Goal: Information Seeking & Learning: Understand process/instructions

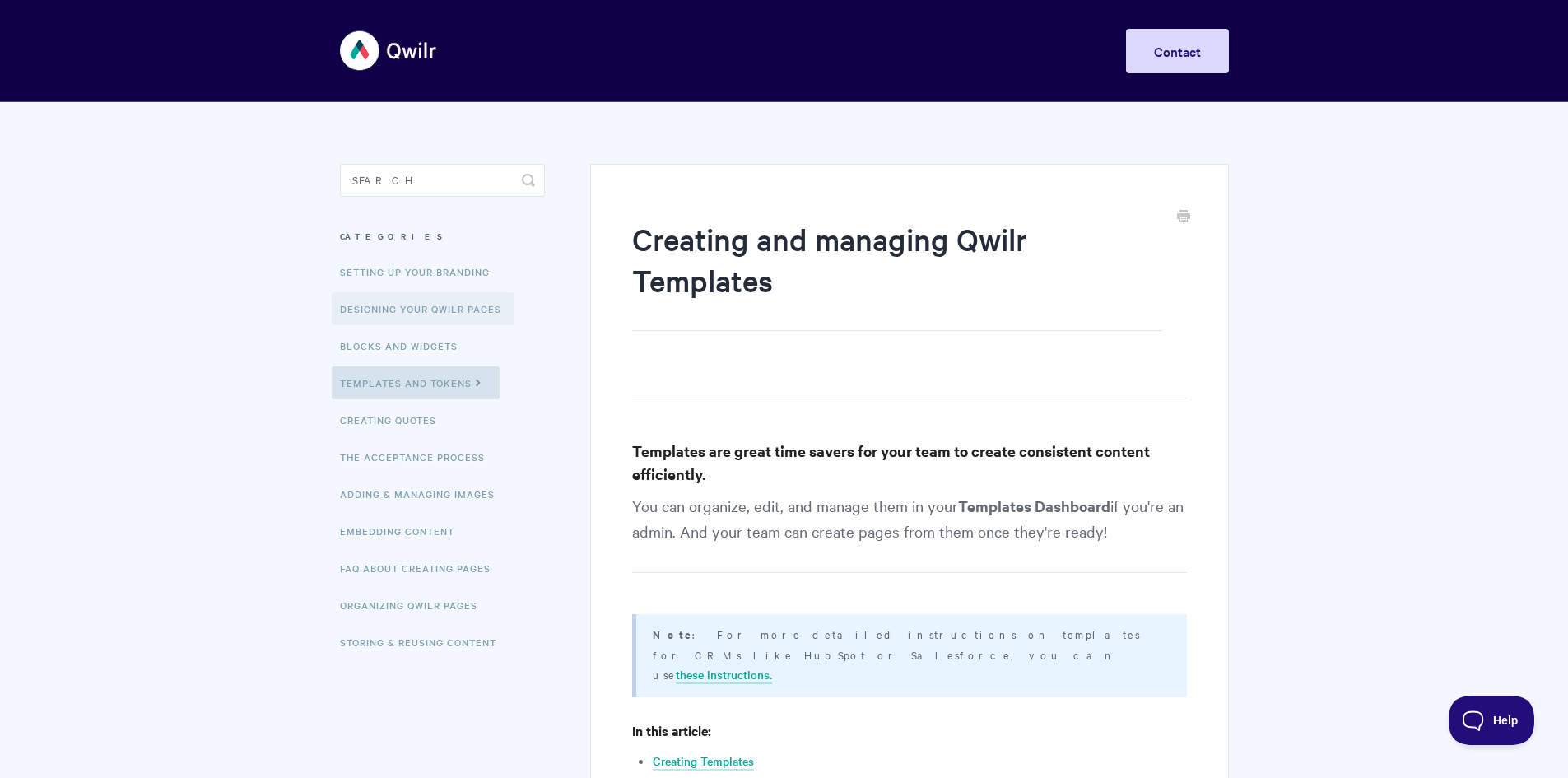
click at [455, 313] on link "Designing Your Qwilr Pages" at bounding box center [423, 308] width 182 height 33
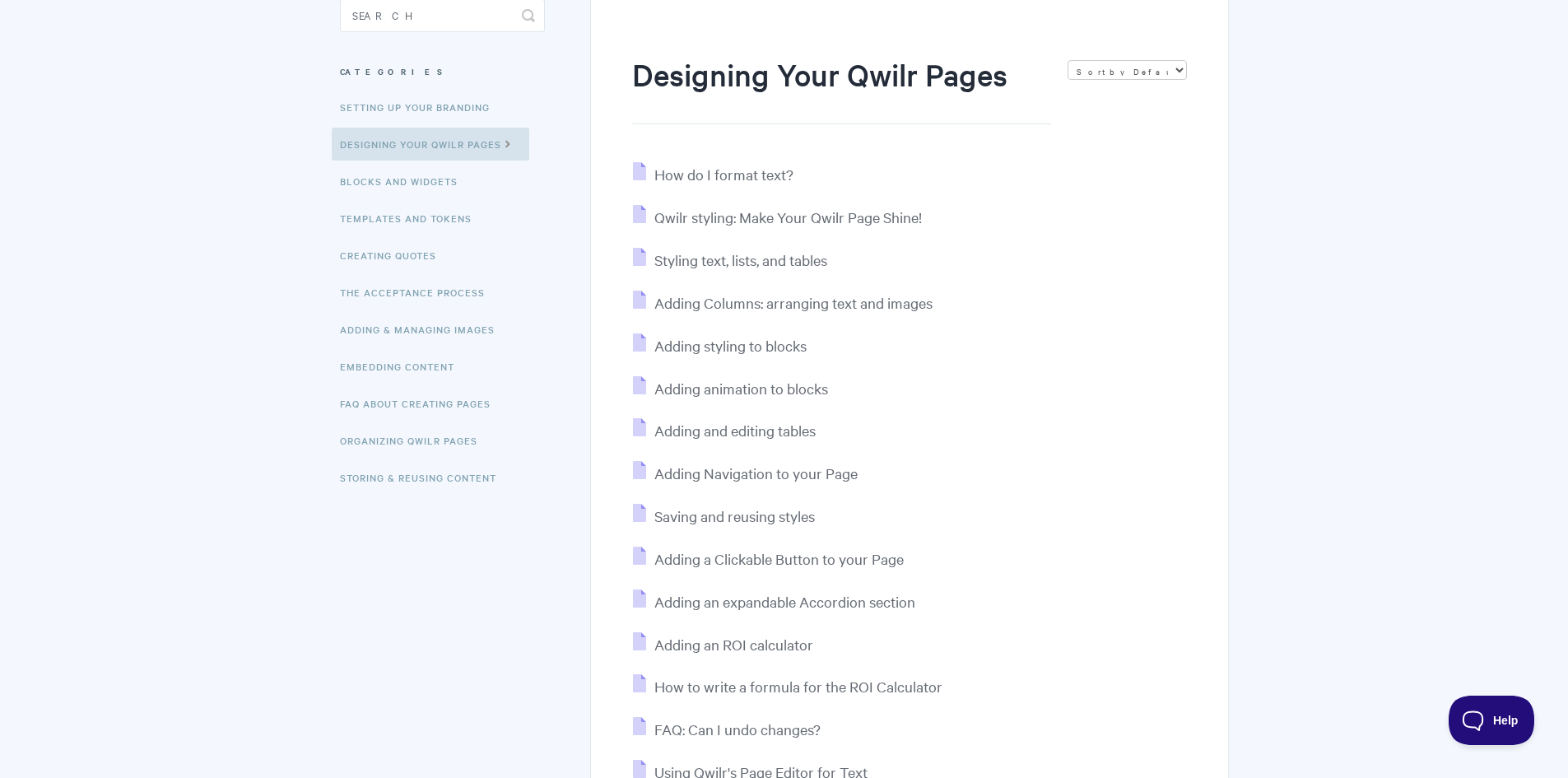
scroll to position [247, 0]
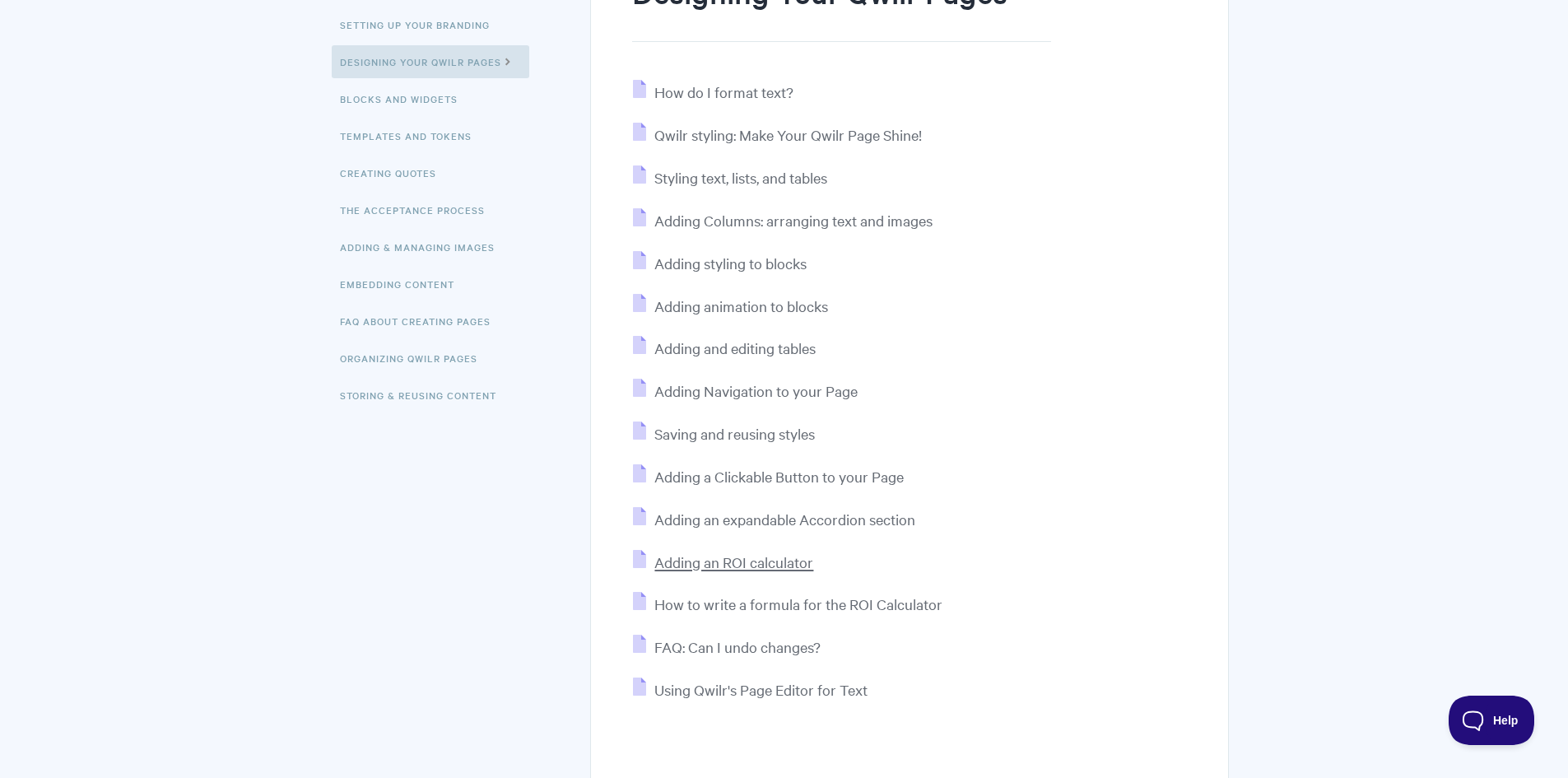
click at [782, 566] on span "Adding an ROI calculator" at bounding box center [733, 562] width 159 height 19
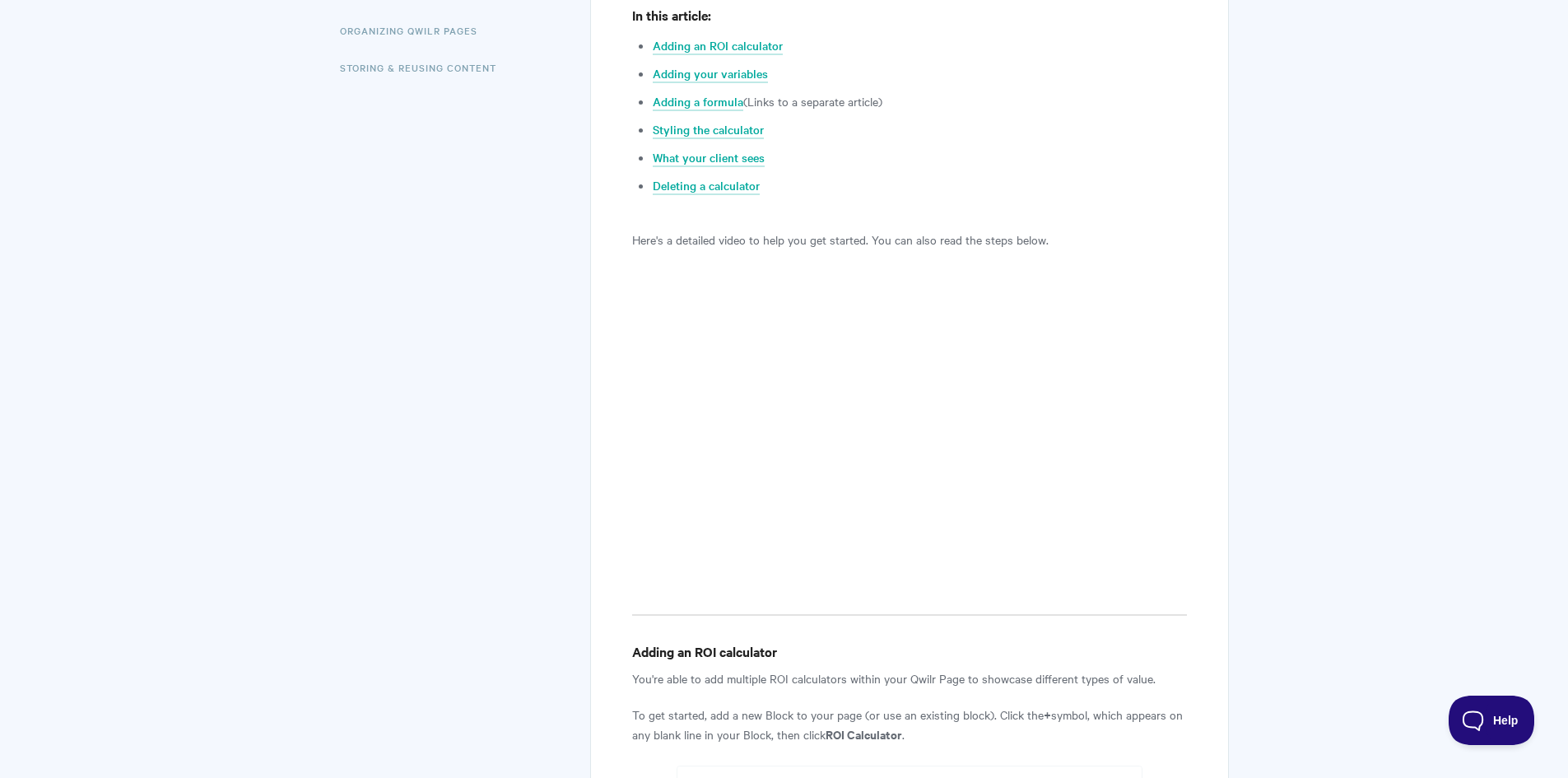
scroll to position [577, 0]
